Goal: Information Seeking & Learning: Learn about a topic

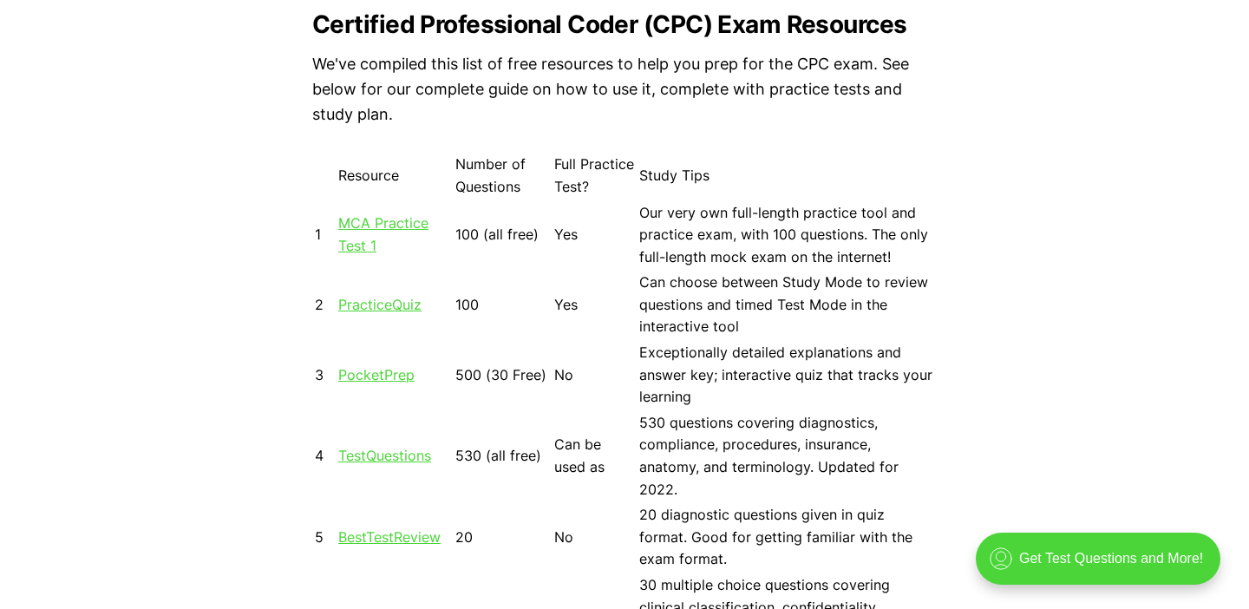
scroll to position [1542, 0]
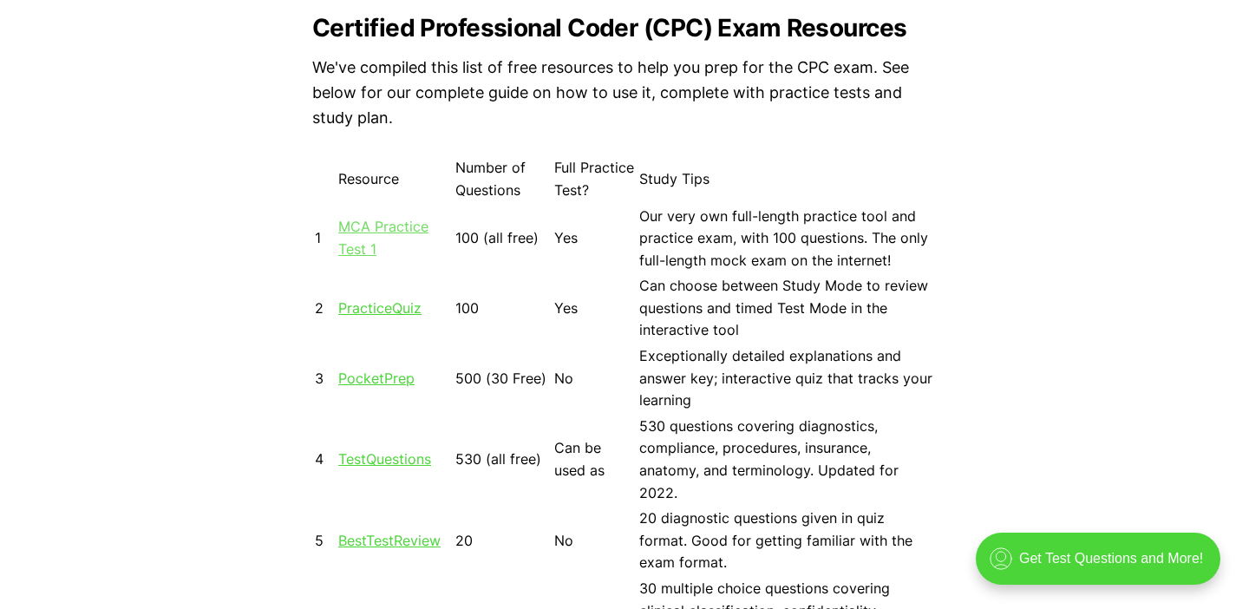
click at [376, 231] on link "MCA Practice Test 1" at bounding box center [383, 238] width 90 height 40
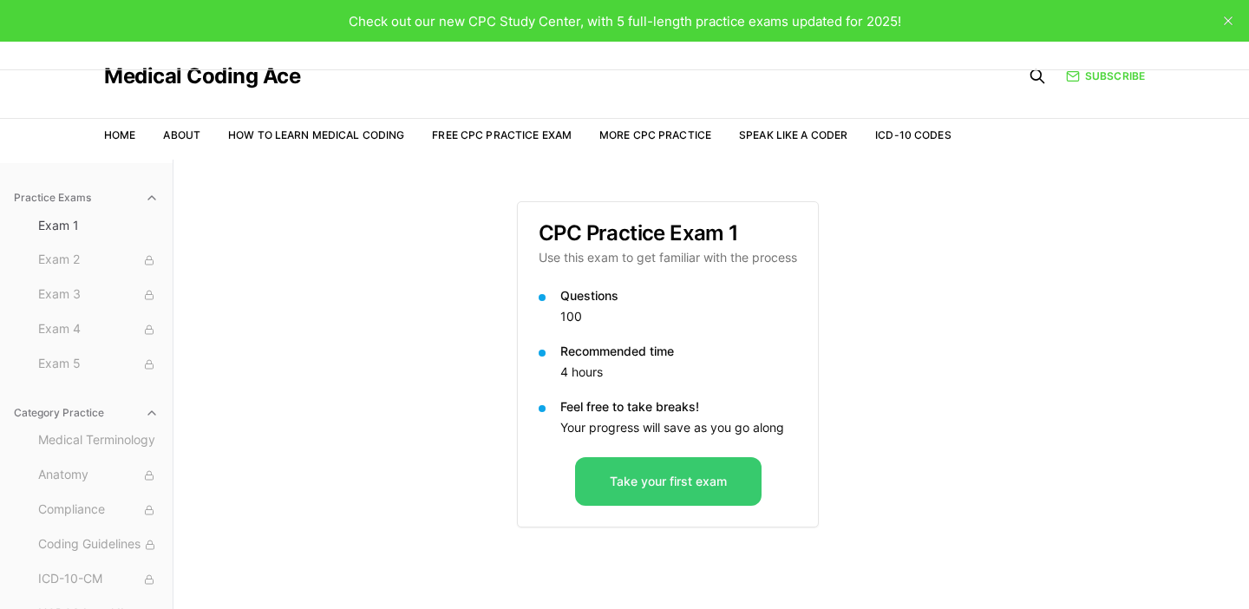
click at [607, 486] on button "Take your first exam" at bounding box center [668, 481] width 186 height 49
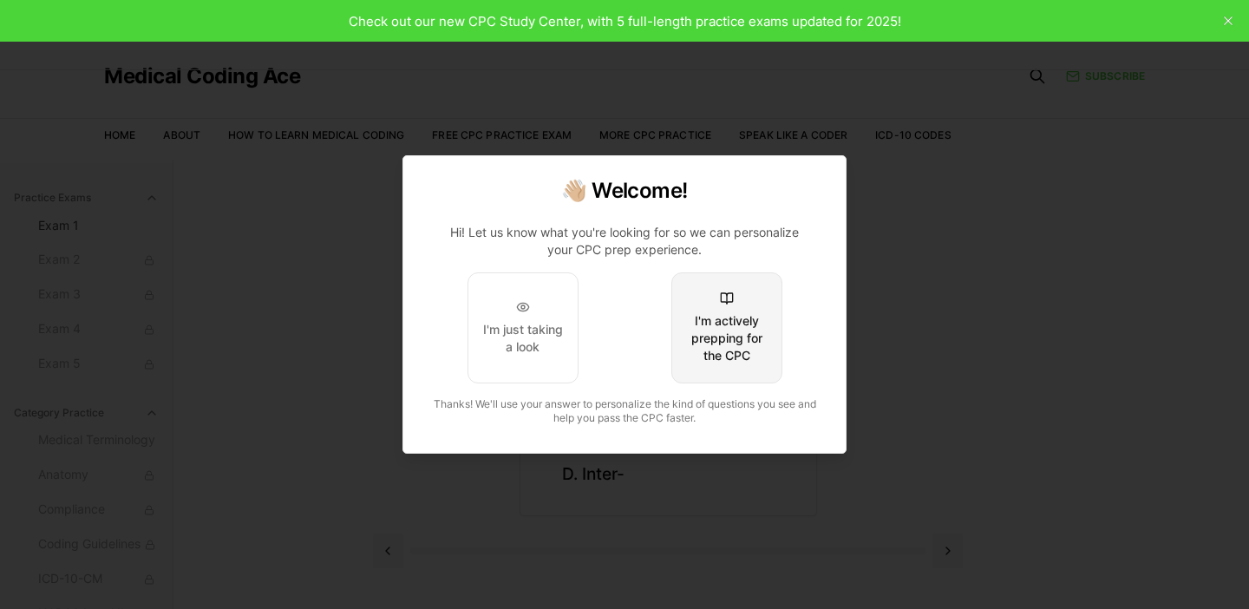
click at [718, 342] on div "I'm actively prepping for the CPC" at bounding box center [727, 338] width 82 height 52
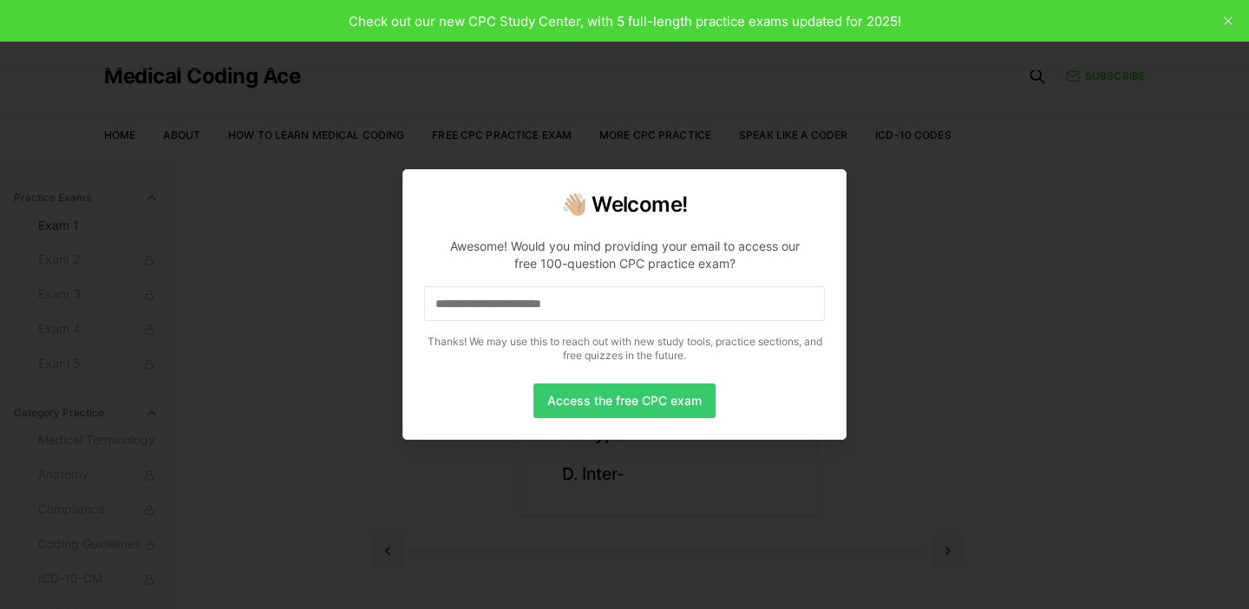
click at [664, 412] on button "Access the free CPC exam" at bounding box center [624, 400] width 182 height 35
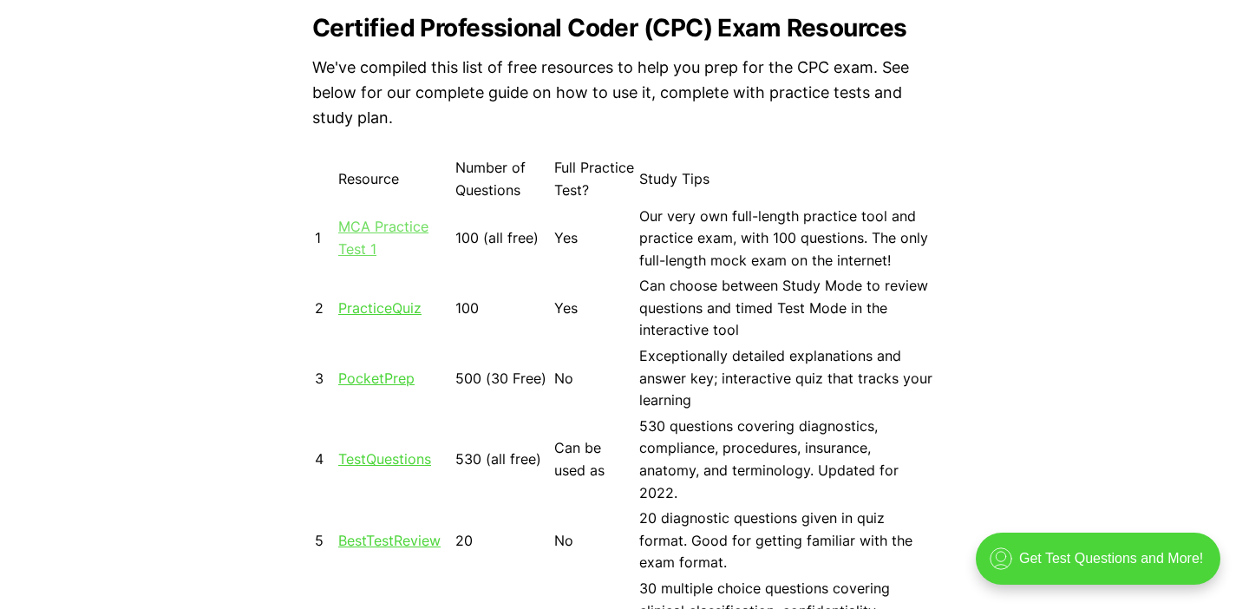
click at [360, 230] on link "MCA Practice Test 1" at bounding box center [383, 238] width 90 height 40
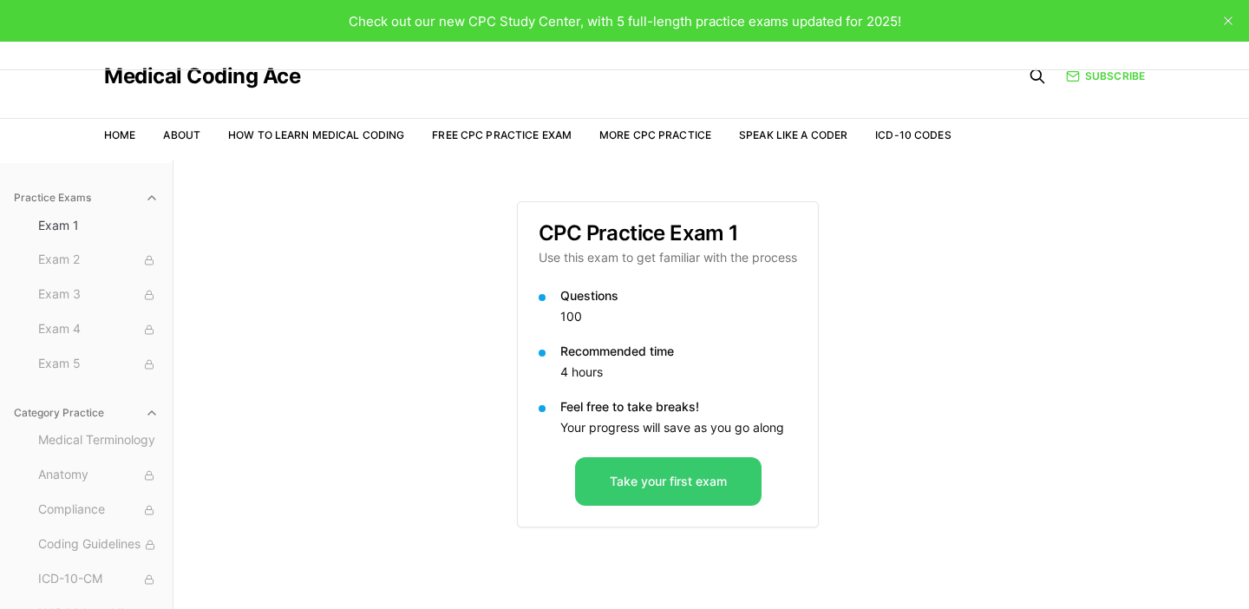
click at [634, 487] on button "Take your first exam" at bounding box center [668, 481] width 186 height 49
